Goal: Obtain resource: Obtain resource

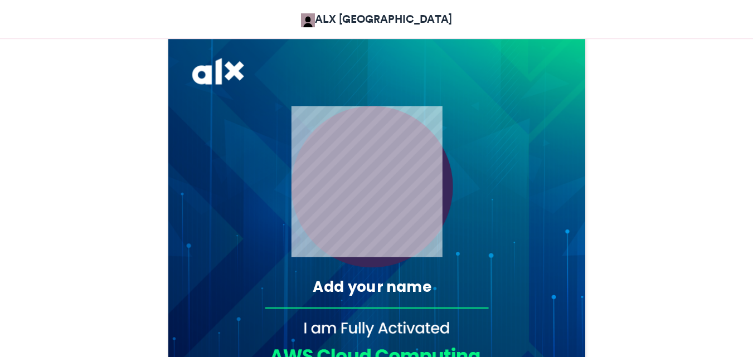
scroll to position [335, 0]
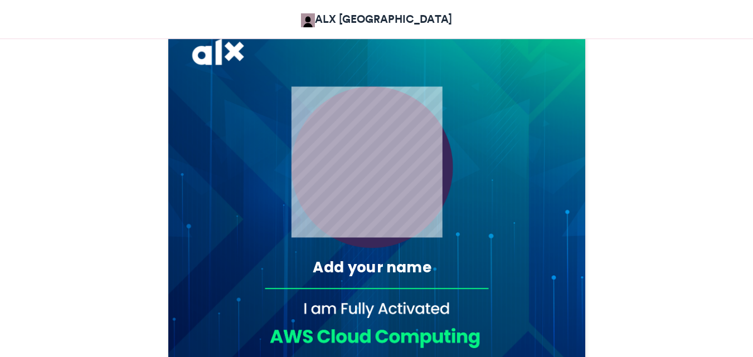
click at [357, 273] on div "Add your name" at bounding box center [371, 268] width 197 height 21
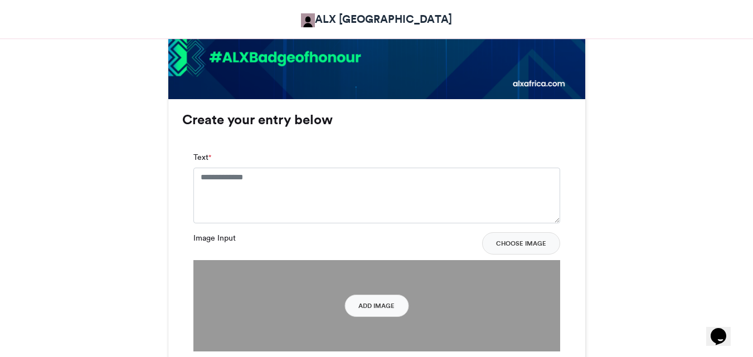
scroll to position [0, 0]
click at [379, 204] on textarea "Text *" at bounding box center [377, 196] width 367 height 56
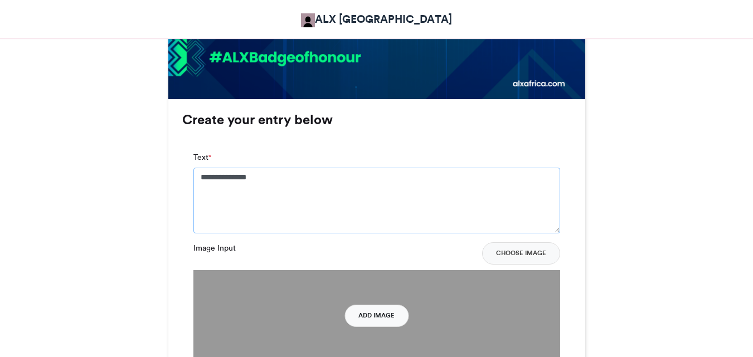
type textarea "**********"
click at [383, 314] on button "Add Image" at bounding box center [377, 316] width 64 height 22
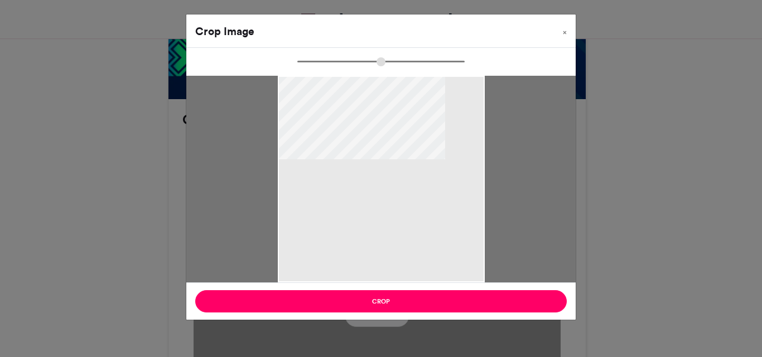
type input "******"
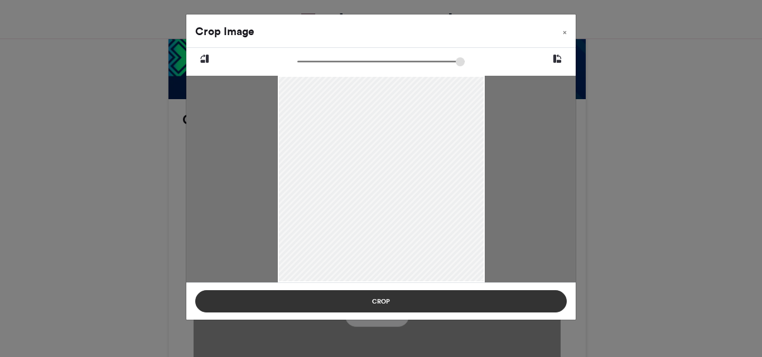
click at [432, 304] on button "Crop" at bounding box center [380, 302] width 371 height 22
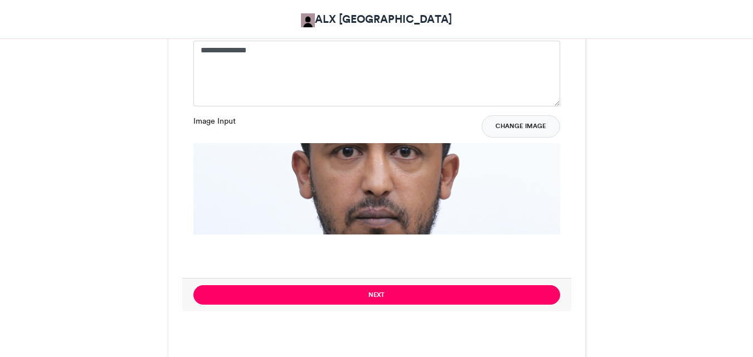
scroll to position [892, 0]
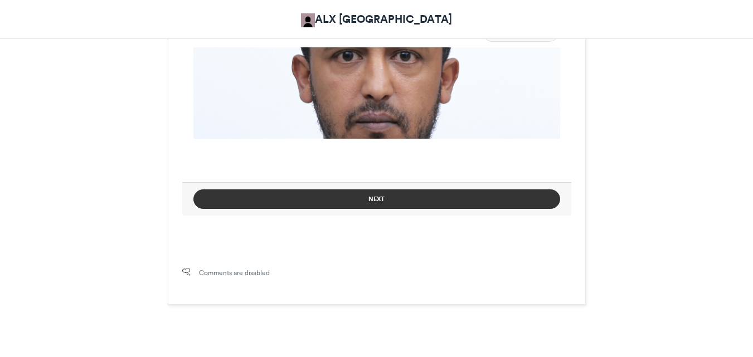
click at [432, 200] on button "Next" at bounding box center [377, 200] width 367 height 20
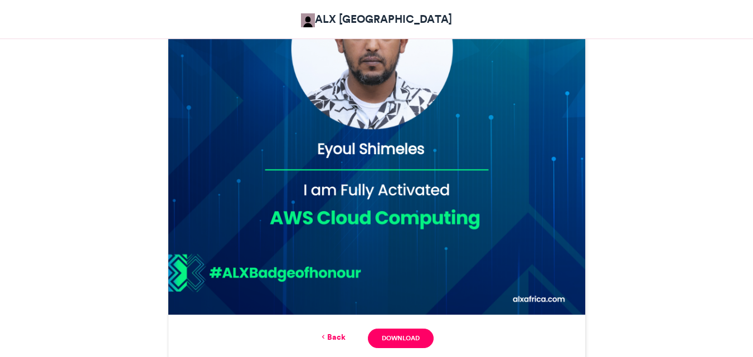
scroll to position [498, 0]
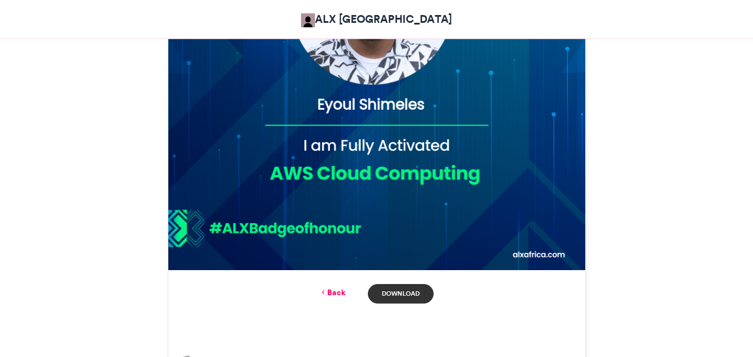
click at [409, 291] on link "Download" at bounding box center [400, 294] width 65 height 20
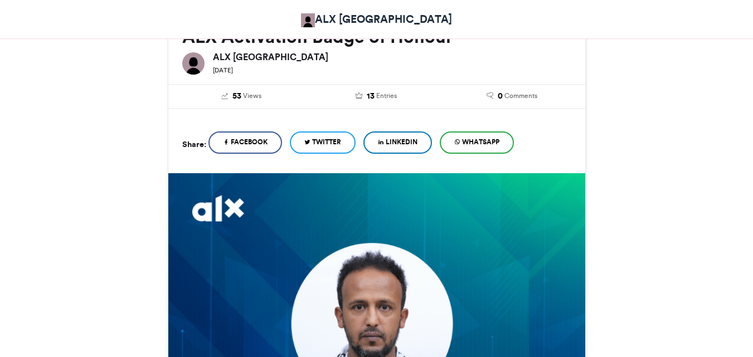
scroll to position [167, 0]
